Goal: Task Accomplishment & Management: Complete application form

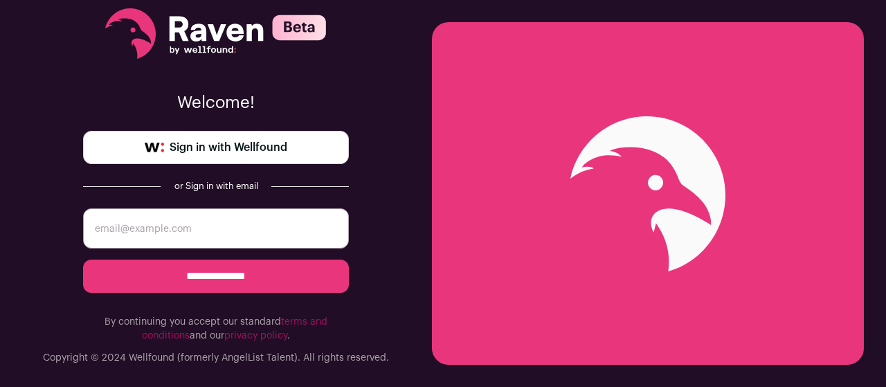
click at [255, 162] on link "Sign in with Wellfound" at bounding box center [216, 147] width 266 height 33
click at [215, 146] on span "Sign in with Wellfound" at bounding box center [229, 147] width 118 height 17
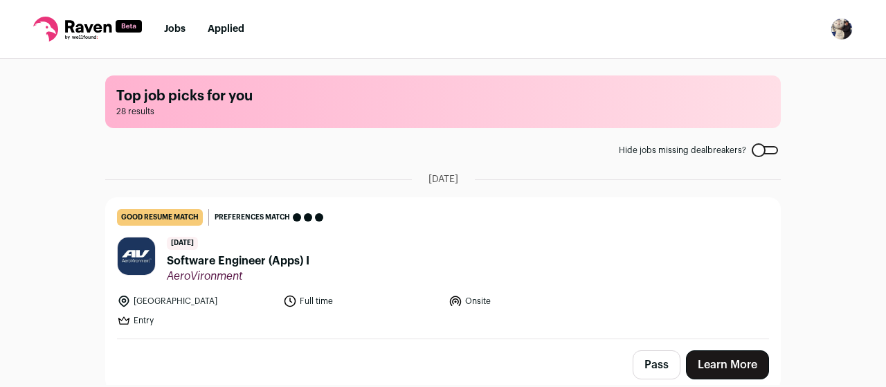
click at [244, 264] on span "Software Engineer (Apps) I" at bounding box center [238, 261] width 143 height 17
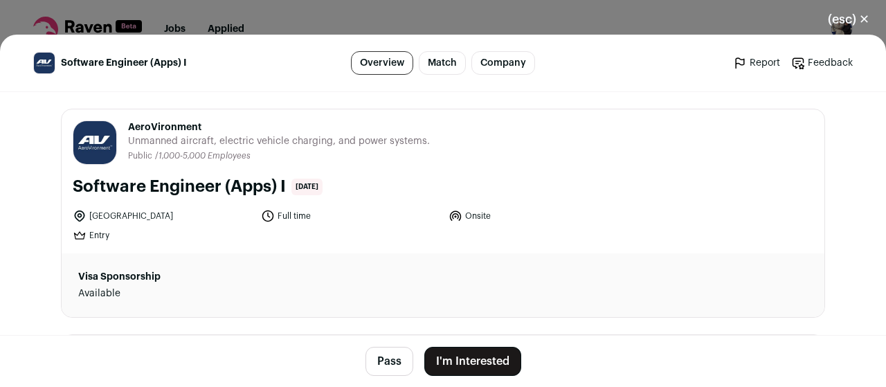
click at [471, 362] on button "I'm Interested" at bounding box center [472, 361] width 97 height 29
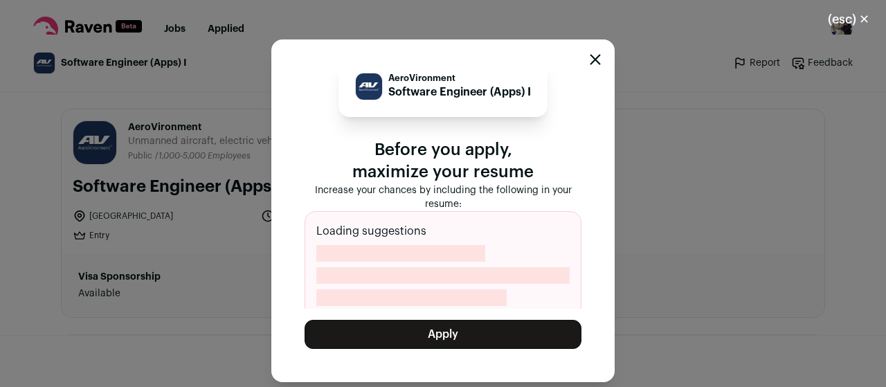
scroll to position [24, 0]
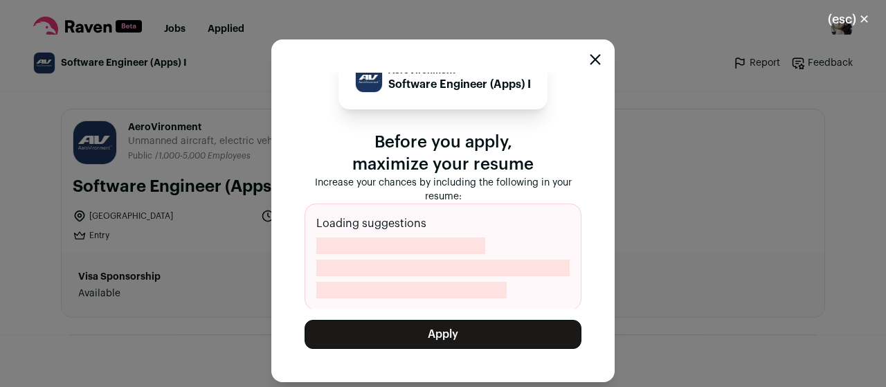
click at [487, 332] on button "Apply" at bounding box center [442, 334] width 277 height 29
